Goal: Communication & Community: Share content

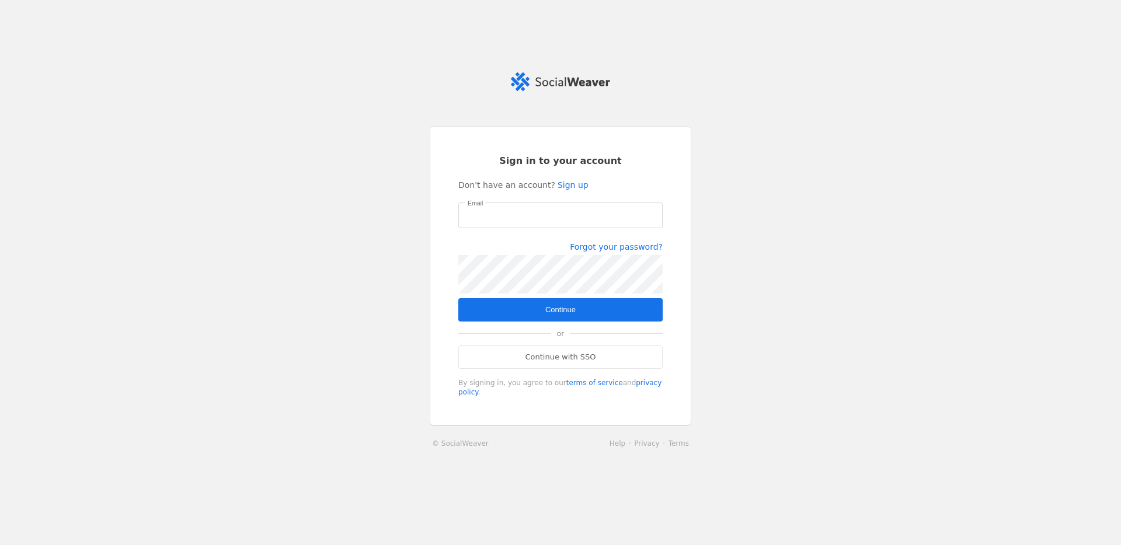
type input "[PERSON_NAME][EMAIL_ADDRESS][PERSON_NAME][DOMAIN_NAME]"
click at [564, 305] on span "Continue" at bounding box center [560, 310] width 30 height 12
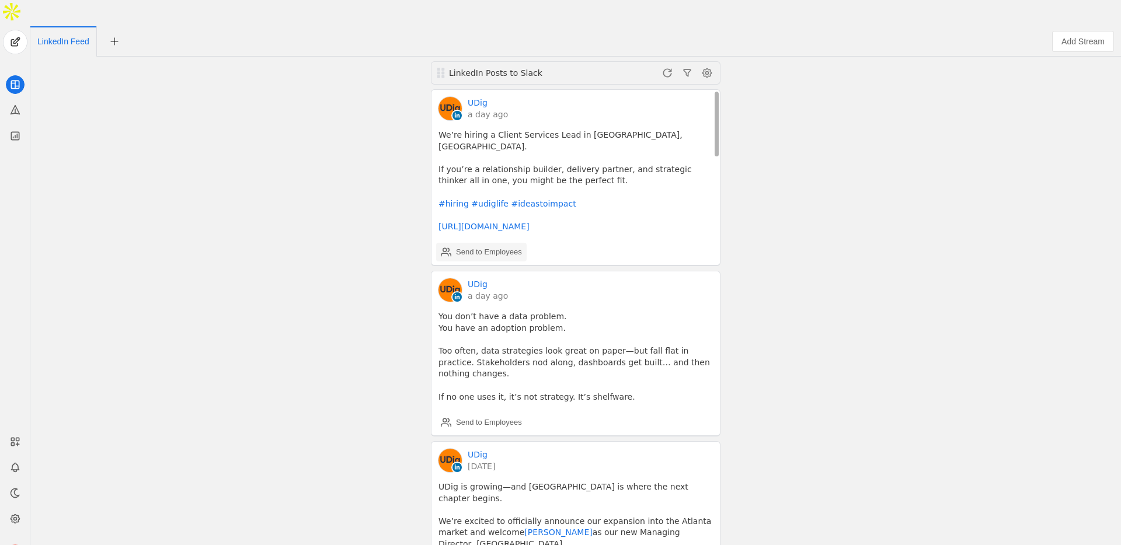
click at [512, 246] on div "Send to Employees" at bounding box center [489, 252] width 66 height 12
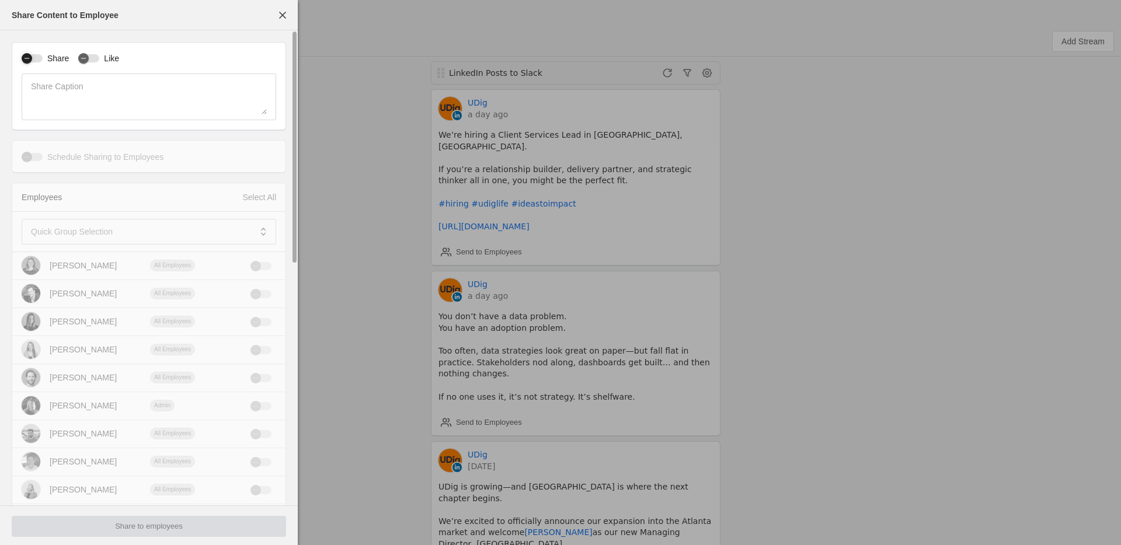
click at [41, 57] on div "button" at bounding box center [32, 58] width 21 height 8
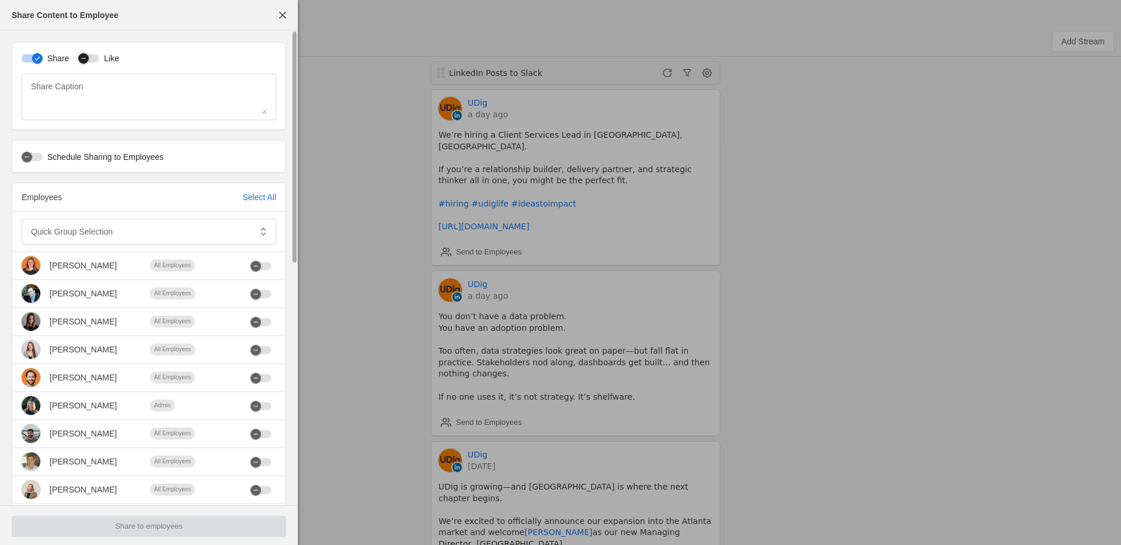
click at [96, 59] on div "button" at bounding box center [88, 58] width 21 height 8
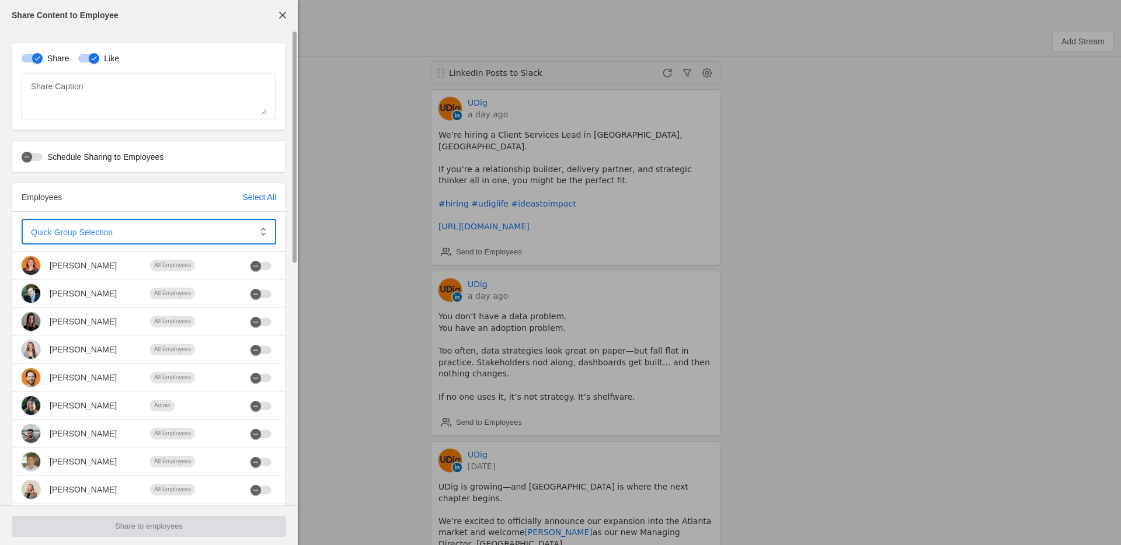
click at [117, 235] on span at bounding box center [141, 232] width 220 height 12
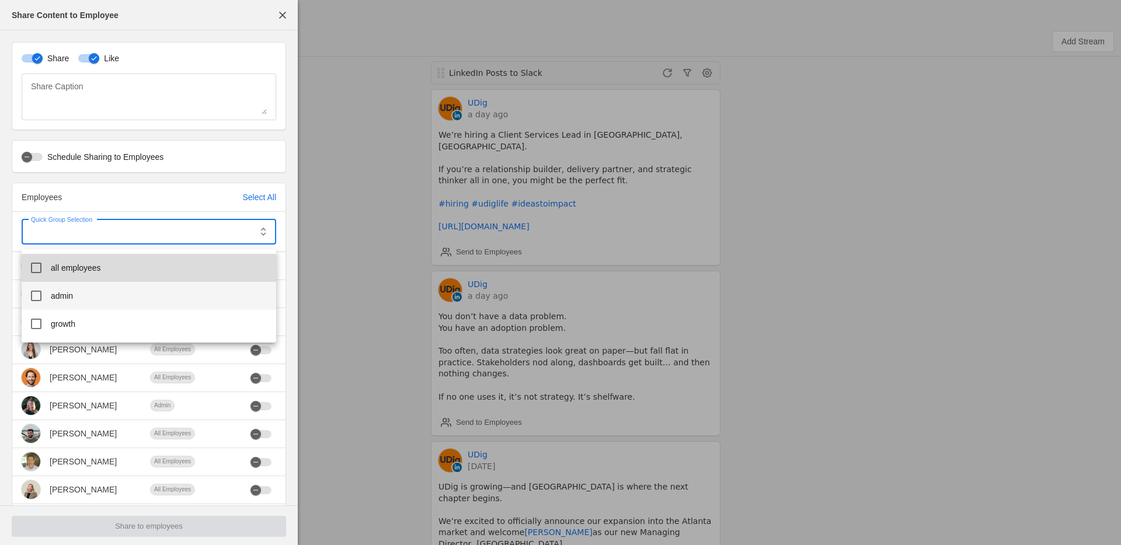
drag, startPoint x: 92, startPoint y: 258, endPoint x: 79, endPoint y: 293, distance: 37.3
click at [92, 258] on mat-option "all employees" at bounding box center [149, 268] width 255 height 28
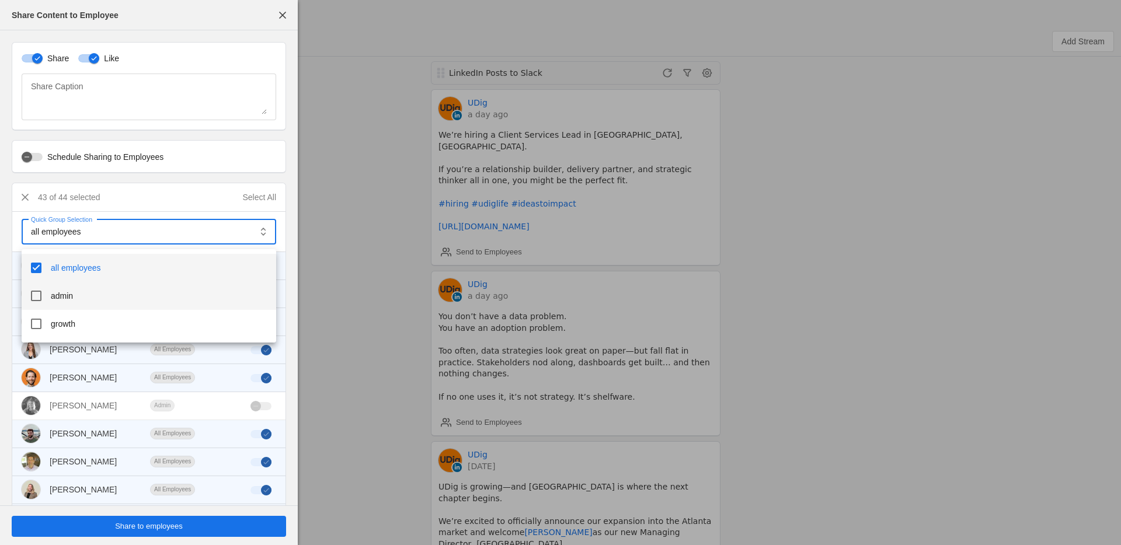
click at [76, 294] on mat-option "admin" at bounding box center [149, 296] width 255 height 28
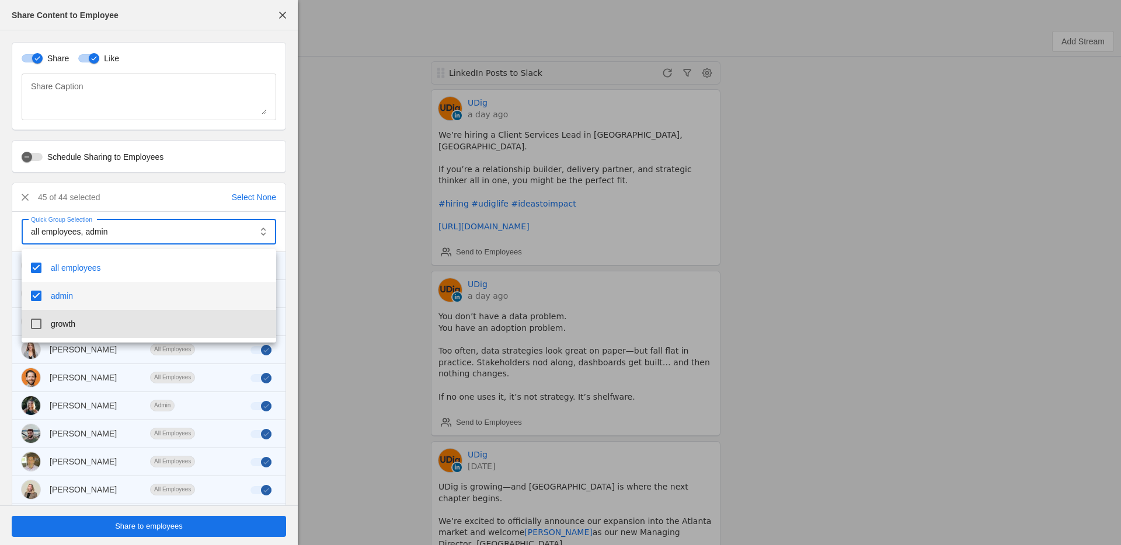
drag, startPoint x: 63, startPoint y: 320, endPoint x: 151, endPoint y: 427, distance: 138.6
click at [63, 320] on span "growth" at bounding box center [63, 324] width 25 height 12
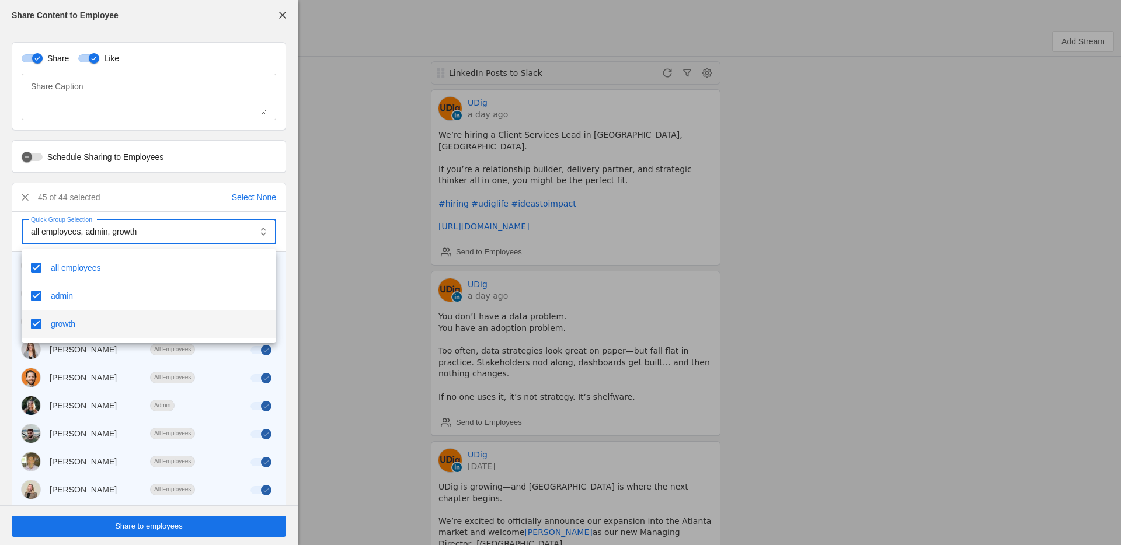
click at [238, 533] on div at bounding box center [560, 272] width 1121 height 545
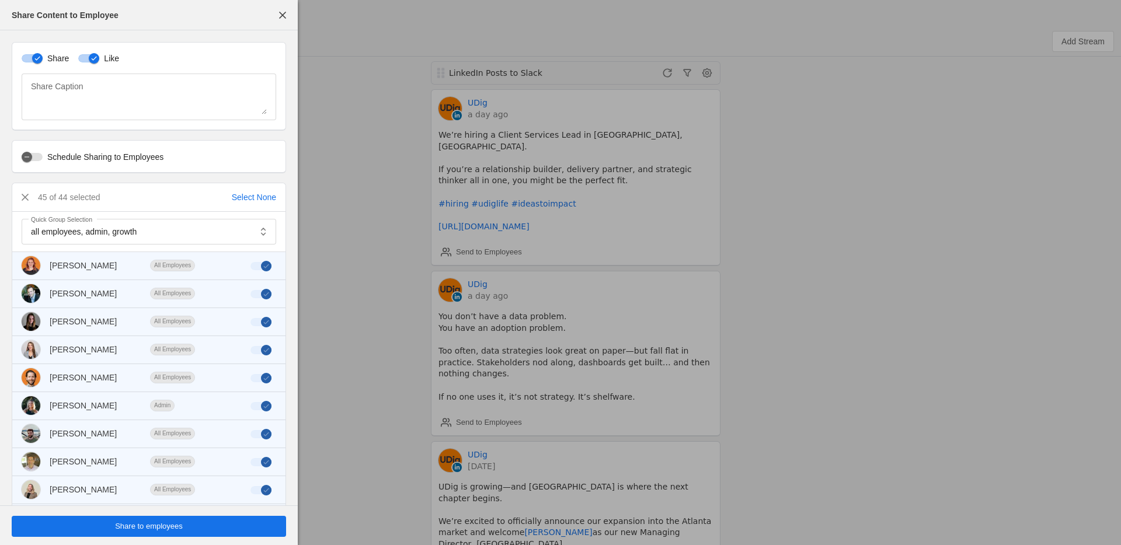
click at [238, 526] on span "undefined" at bounding box center [149, 526] width 274 height 21
